Goal: Find specific page/section: Find specific page/section

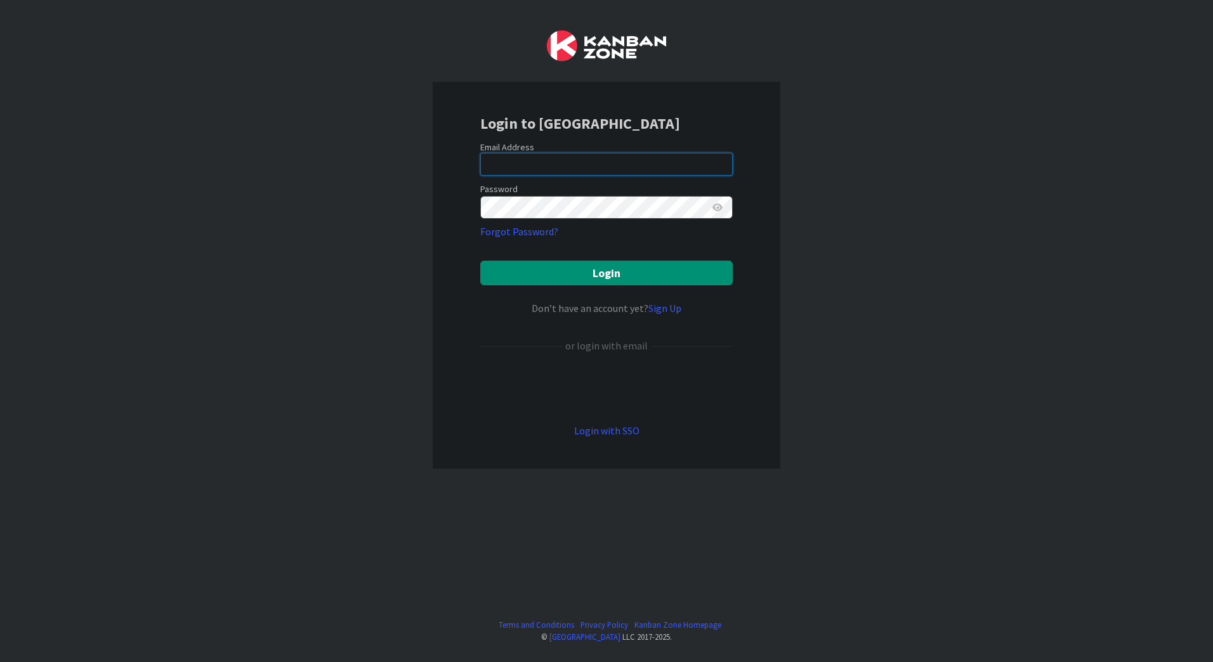
type input "[EMAIL_ADDRESS][PERSON_NAME][DOMAIN_NAME]"
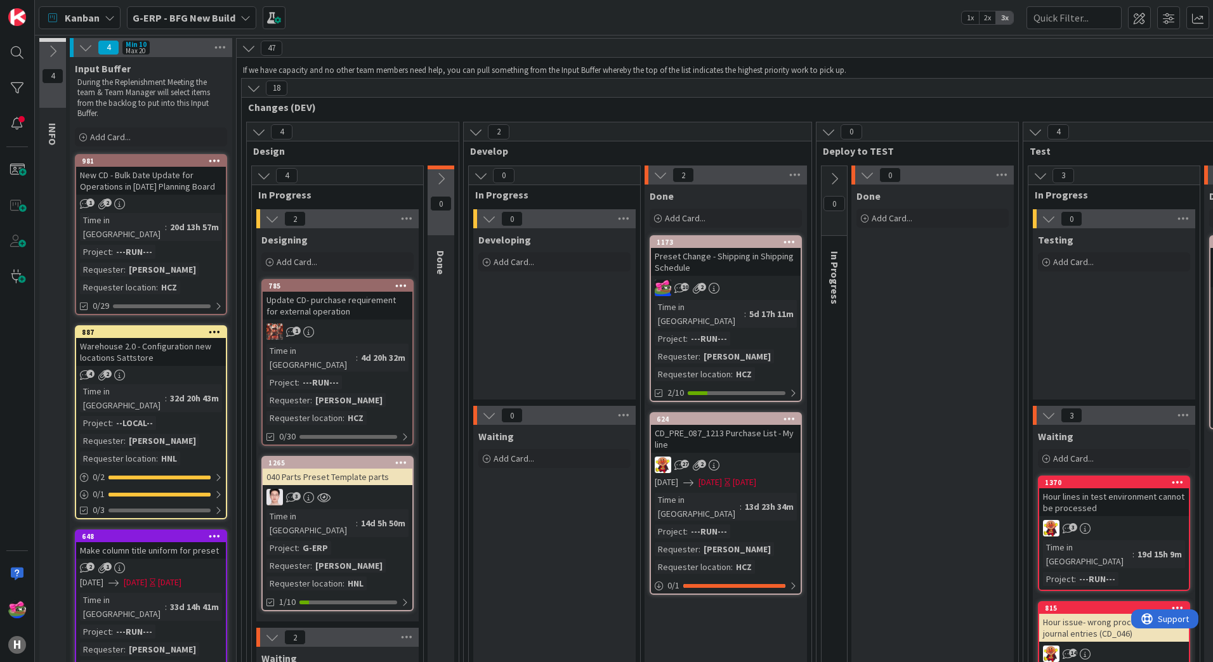
click at [773, 272] on div "Preset Change - Shipping in Shipping Schedule" at bounding box center [726, 262] width 150 height 28
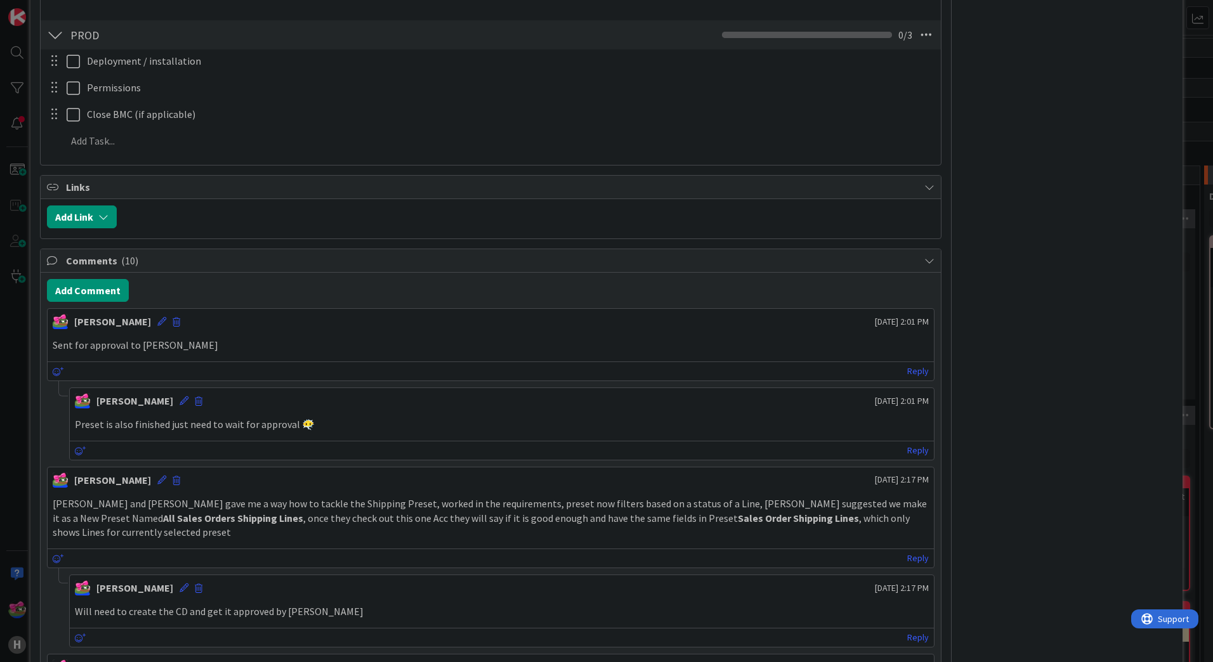
scroll to position [634, 0]
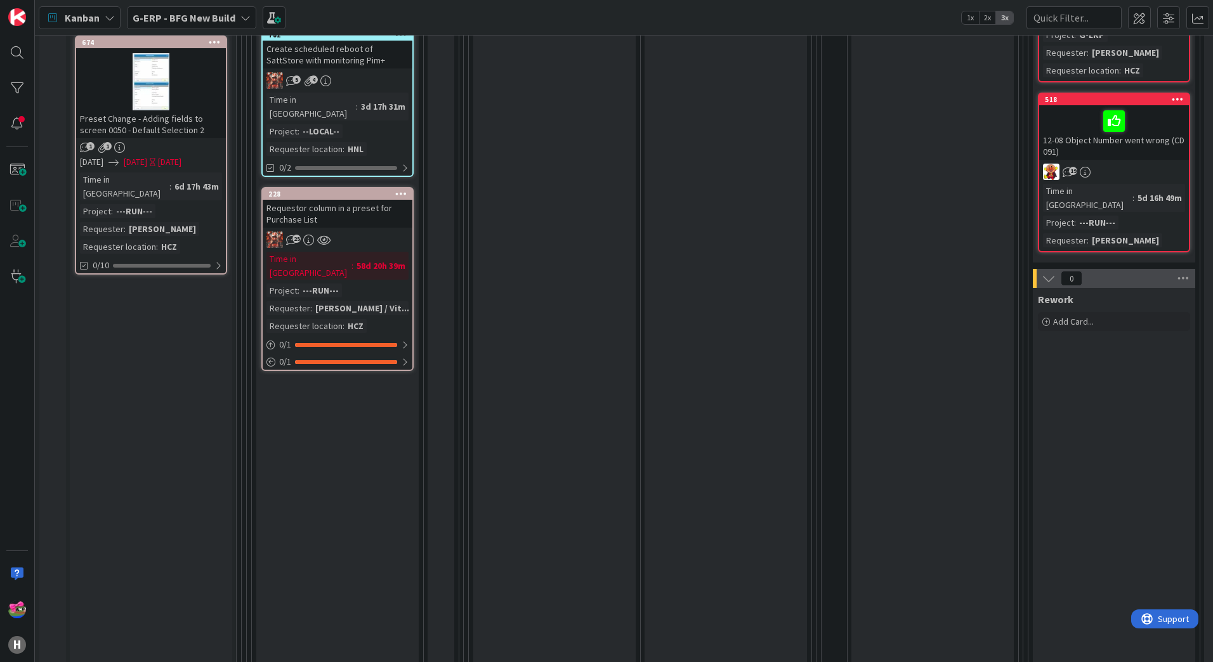
scroll to position [508, 0]
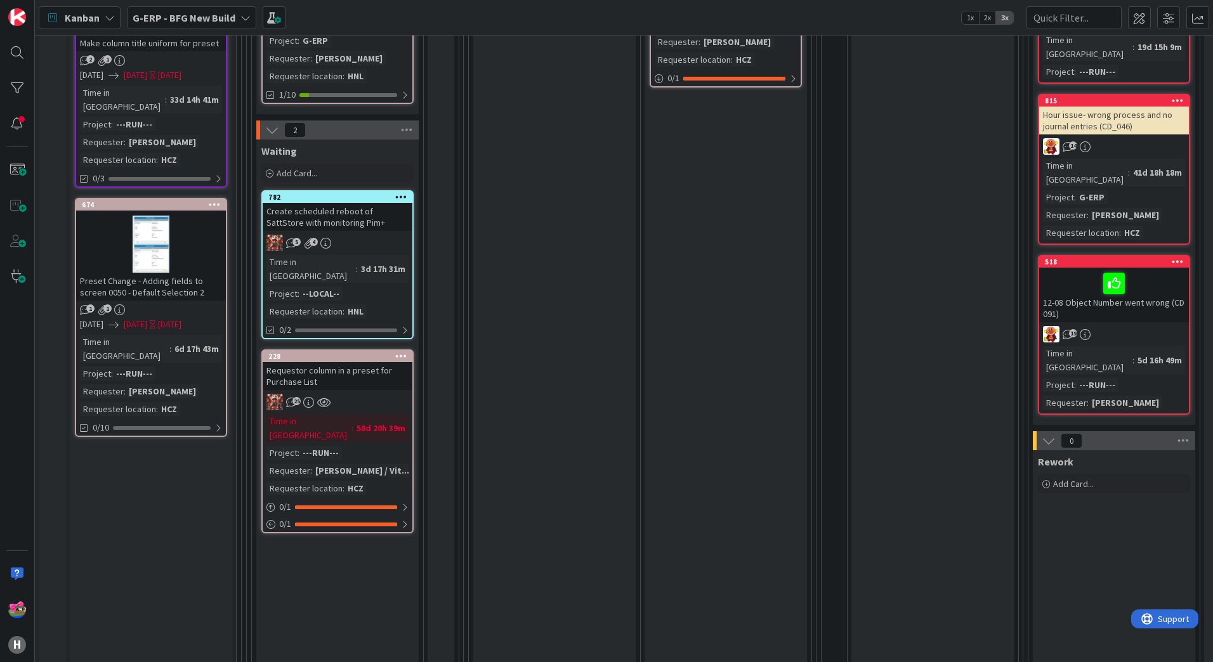
click at [187, 216] on div at bounding box center [151, 244] width 150 height 57
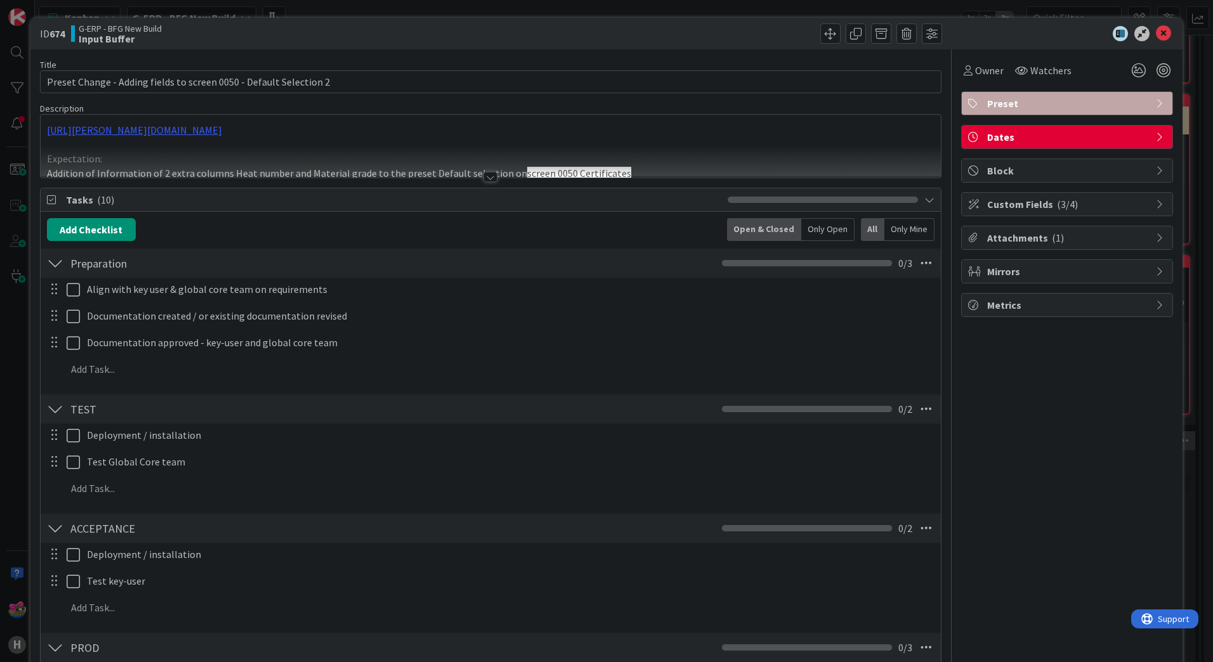
click at [487, 178] on div at bounding box center [490, 177] width 14 height 10
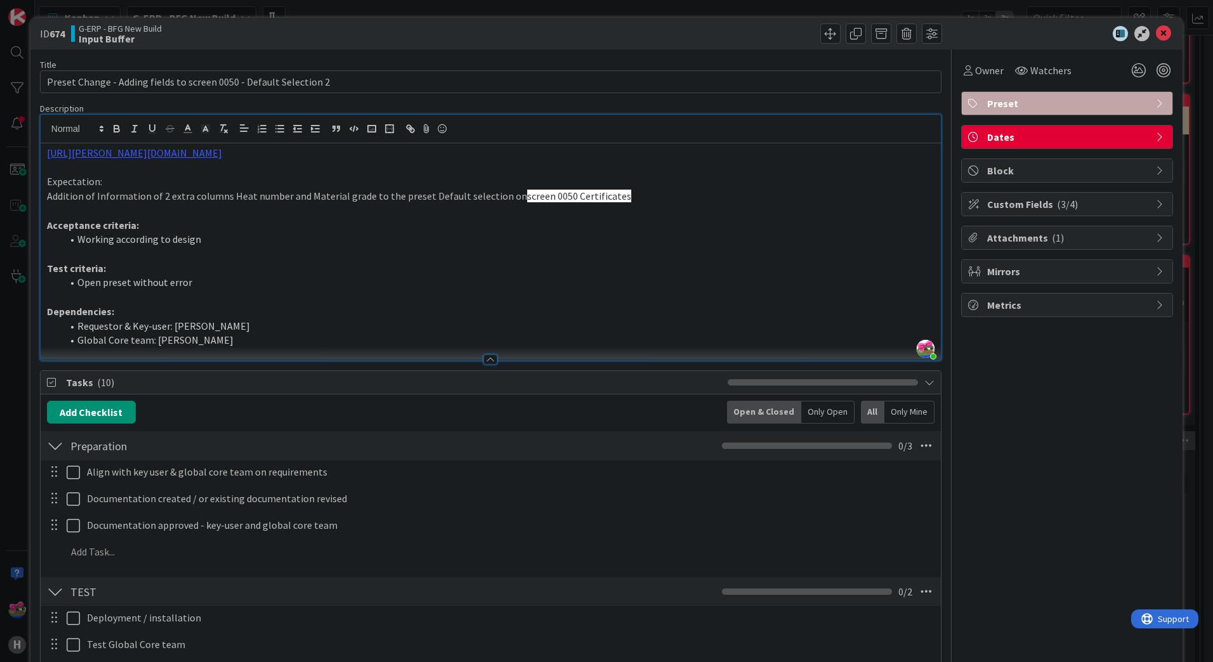
click at [1030, 231] on span "Attachments ( 1 )" at bounding box center [1068, 237] width 162 height 15
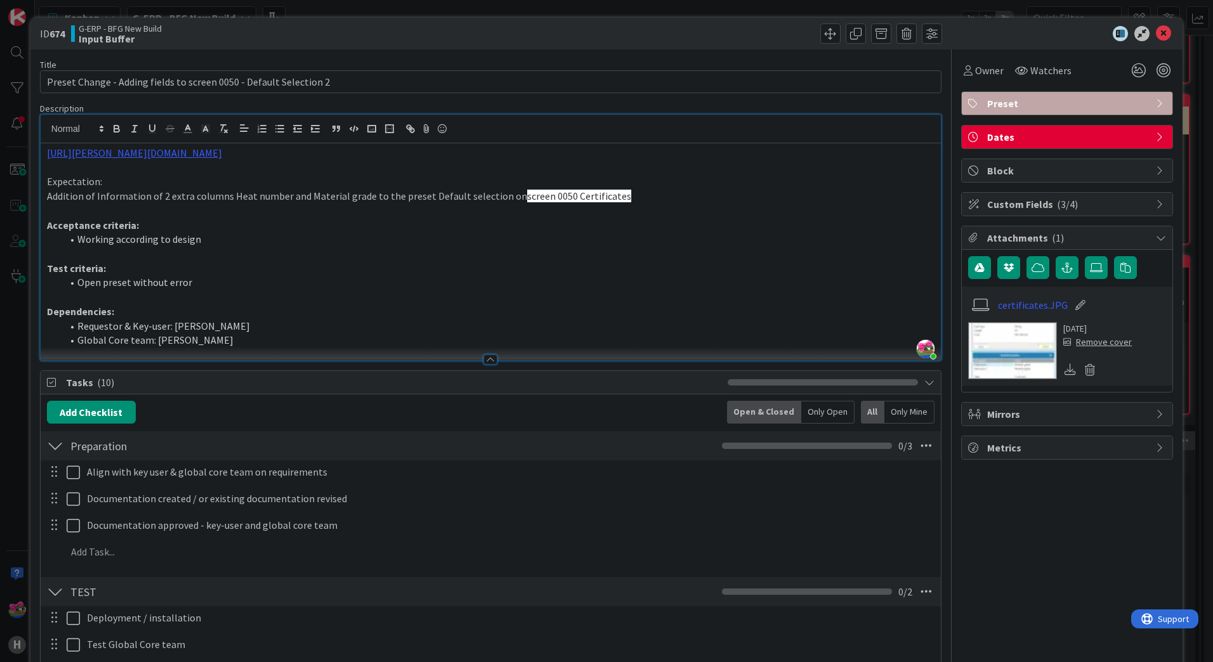
click at [997, 357] on img at bounding box center [1012, 350] width 89 height 57
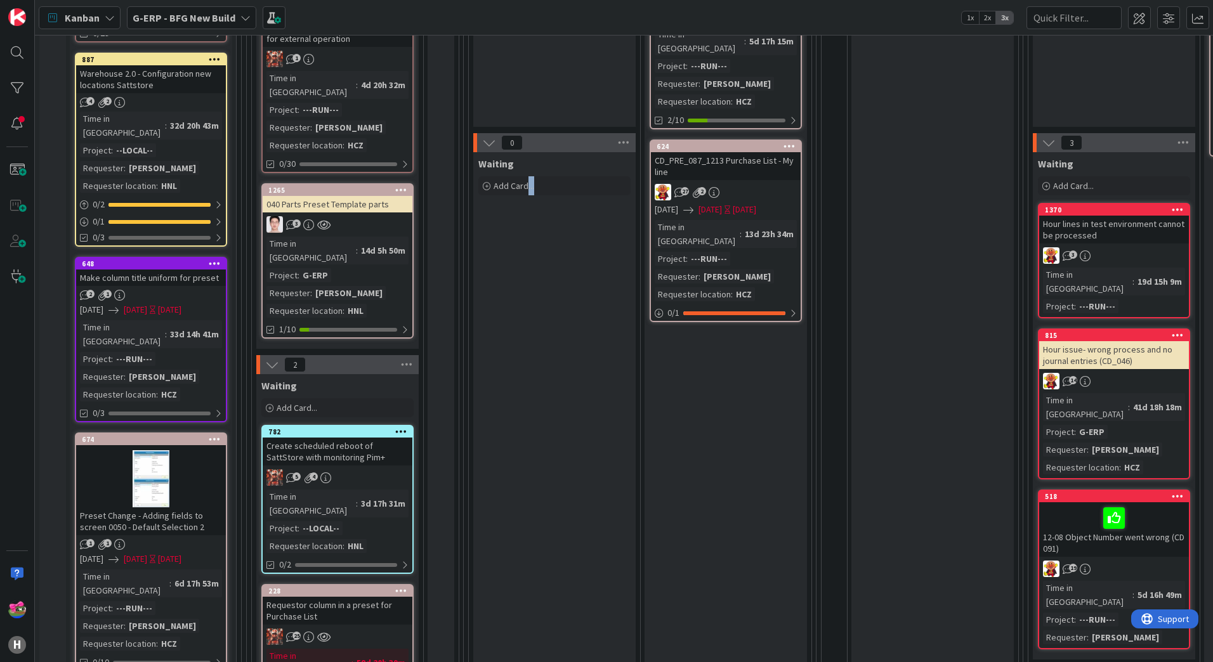
scroll to position [331, 0]
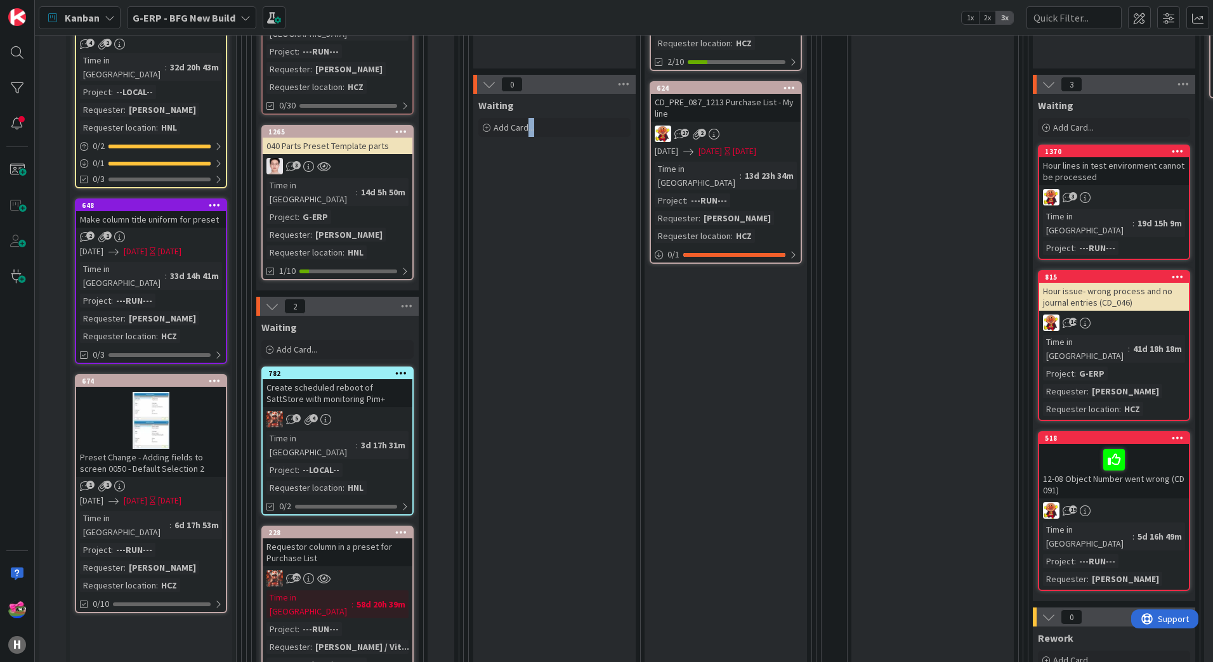
drag, startPoint x: 529, startPoint y: 650, endPoint x: 582, endPoint y: 648, distance: 53.3
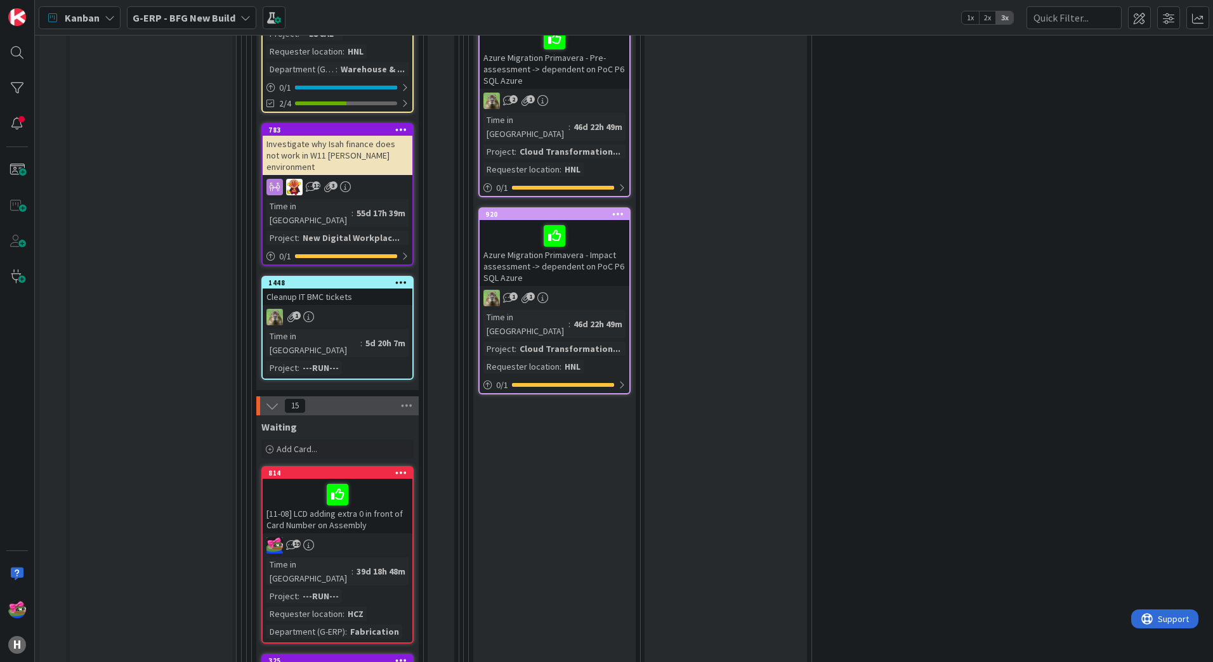
scroll to position [3236, 0]
